Goal: Navigation & Orientation: Find specific page/section

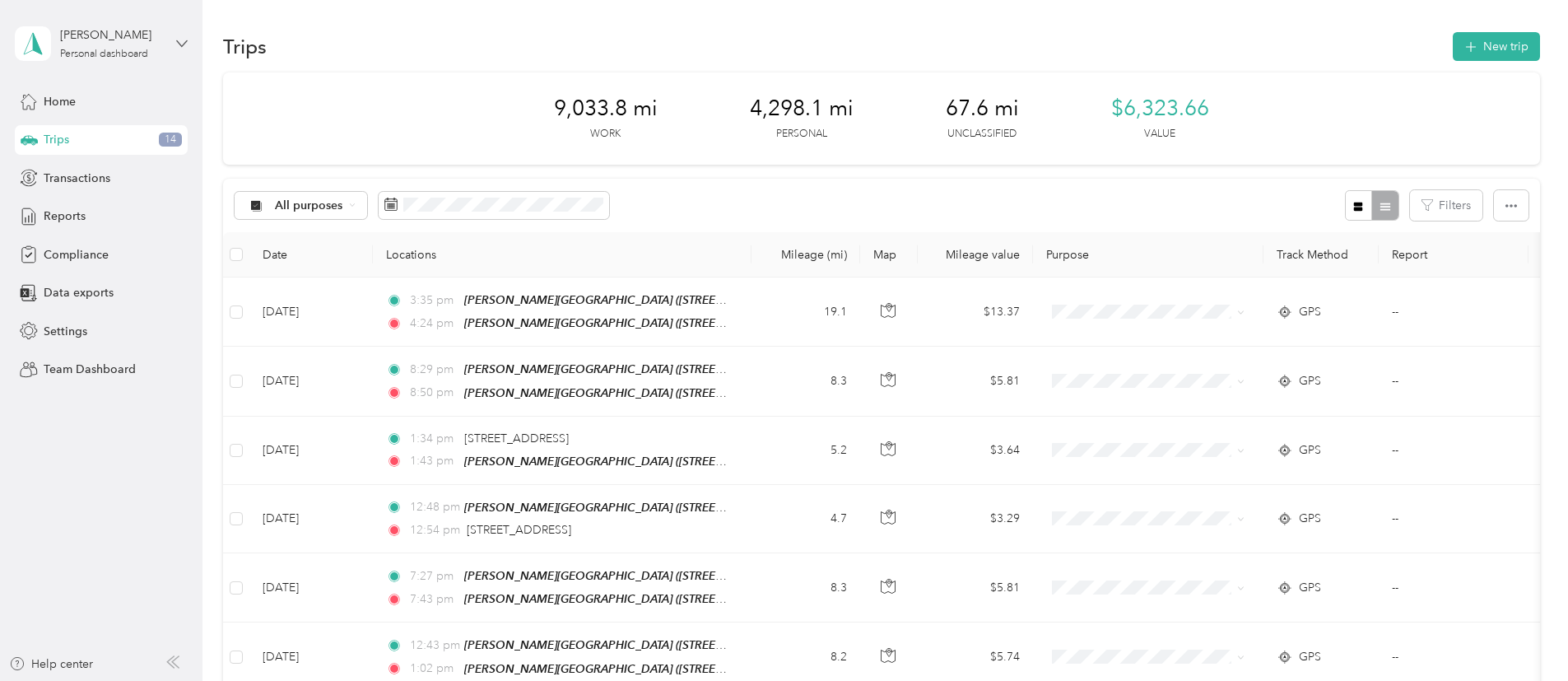
click at [181, 43] on icon at bounding box center [182, 44] width 11 height 11
click at [132, 139] on div "Team dashboard" at bounding box center [188, 136] width 323 height 29
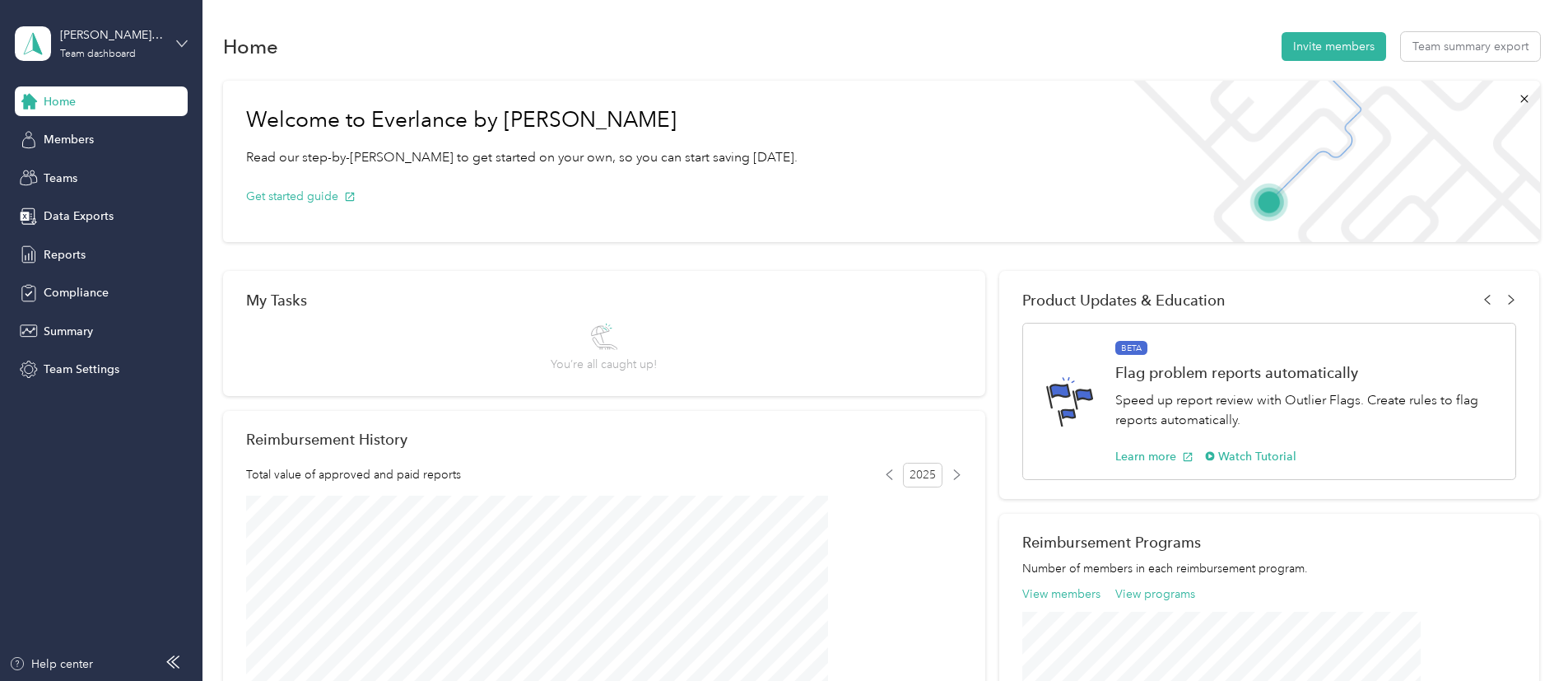
click at [186, 48] on icon at bounding box center [182, 44] width 11 height 11
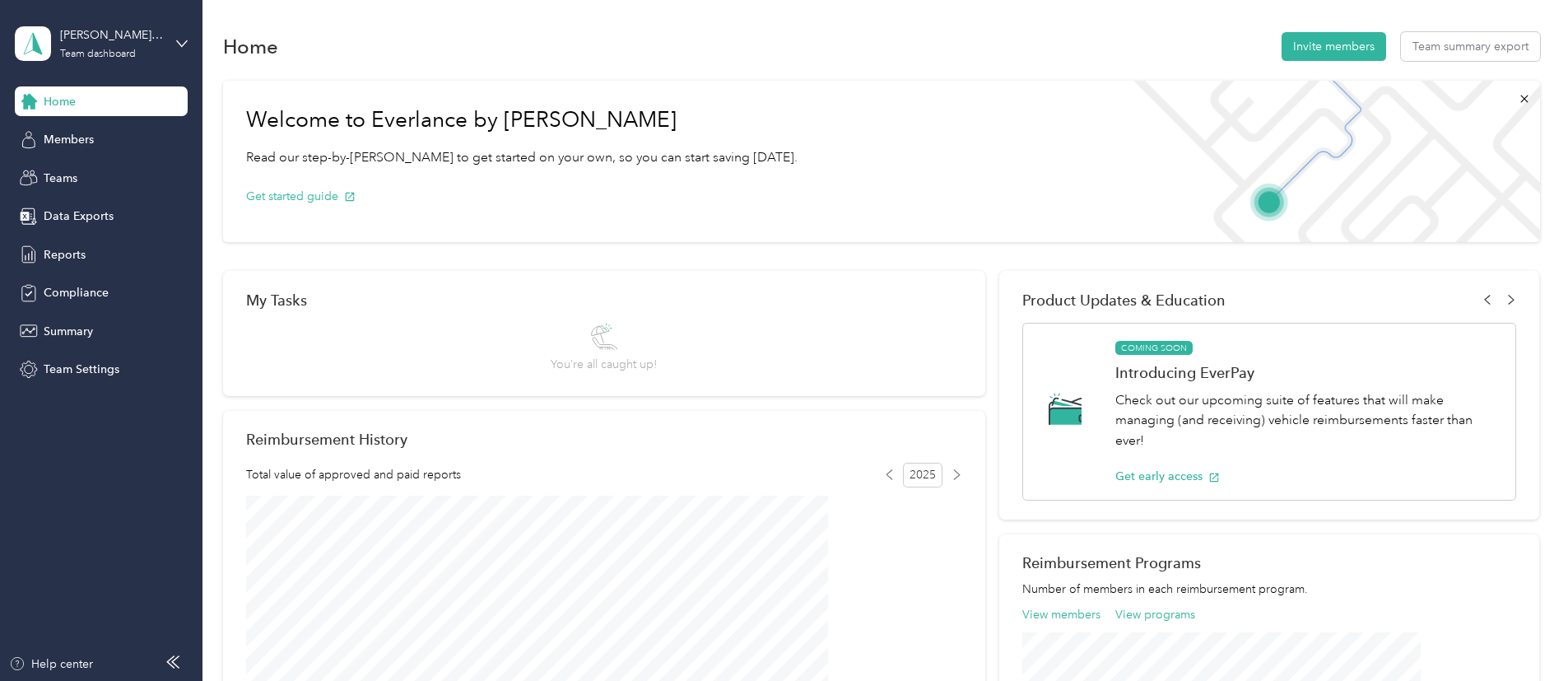
click at [76, 168] on div "Personal dashboard" at bounding box center [81, 165] width 103 height 17
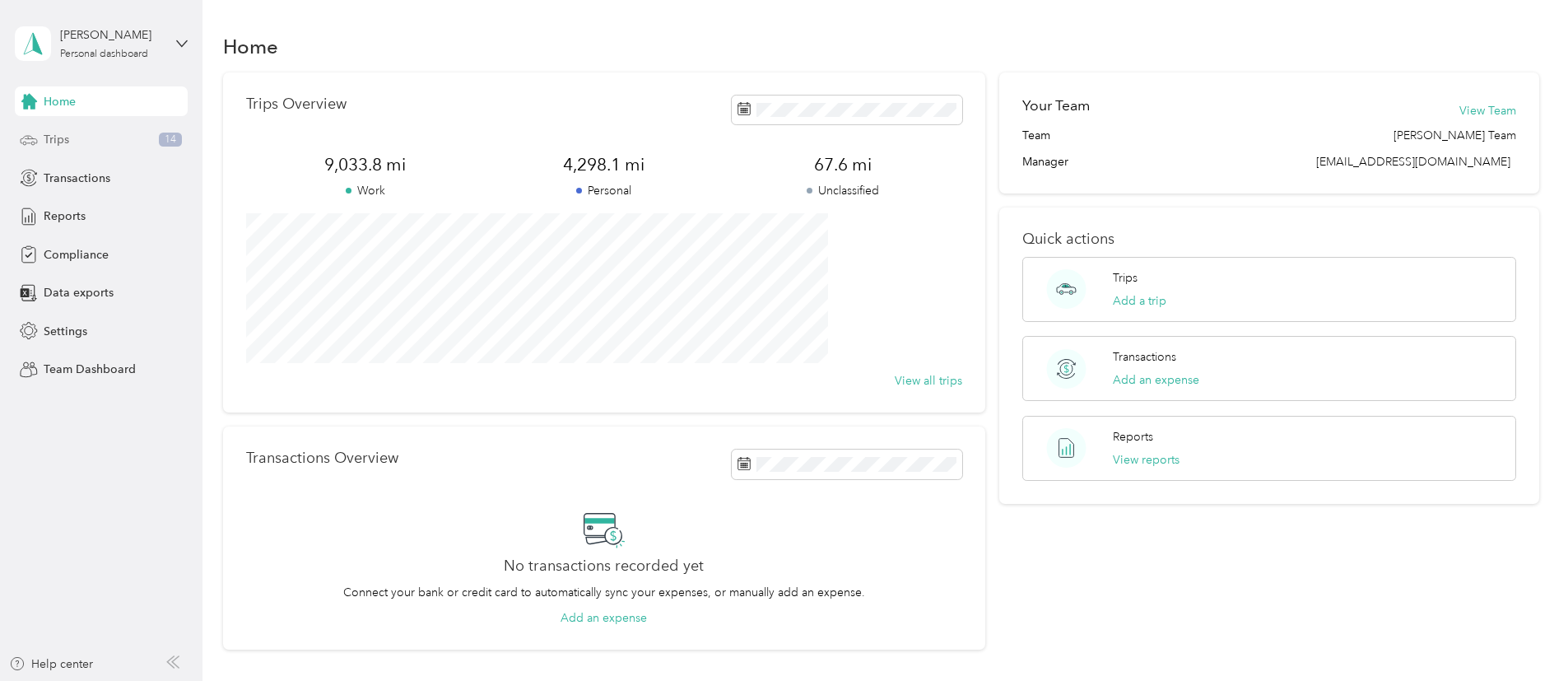
click at [86, 146] on div "Trips 14" at bounding box center [100, 140] width 173 height 30
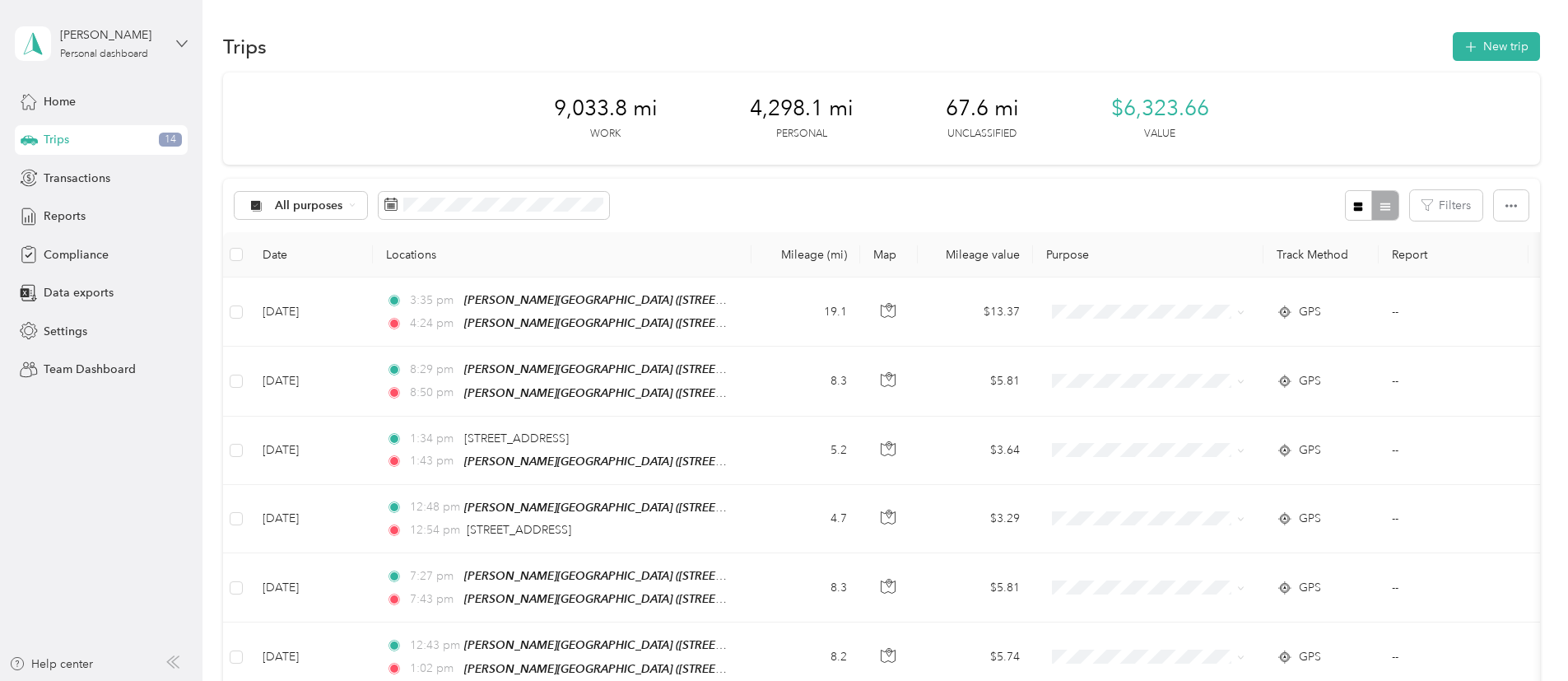
click at [181, 43] on icon at bounding box center [182, 44] width 11 height 11
click at [97, 204] on div "Log out" at bounding box center [188, 206] width 323 height 29
